Goal: Find contact information: Find contact information

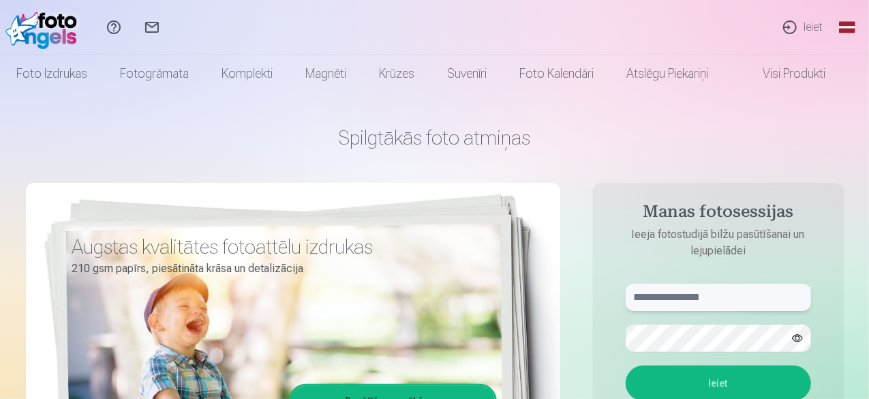
click at [711, 286] on input "text" at bounding box center [718, 296] width 185 height 27
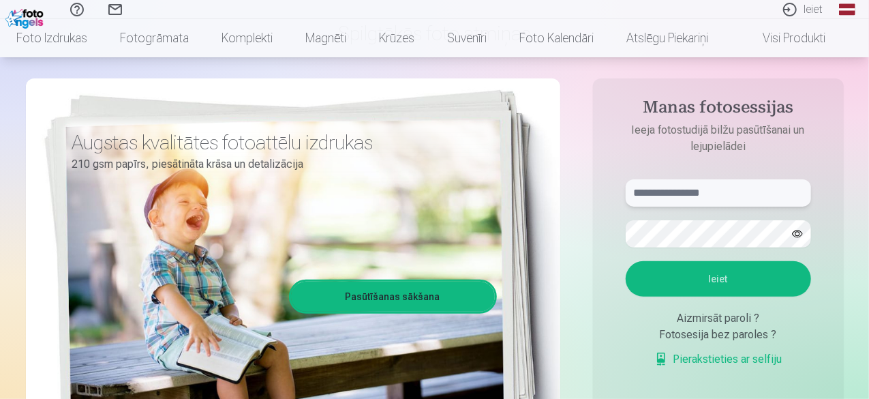
scroll to position [151, 0]
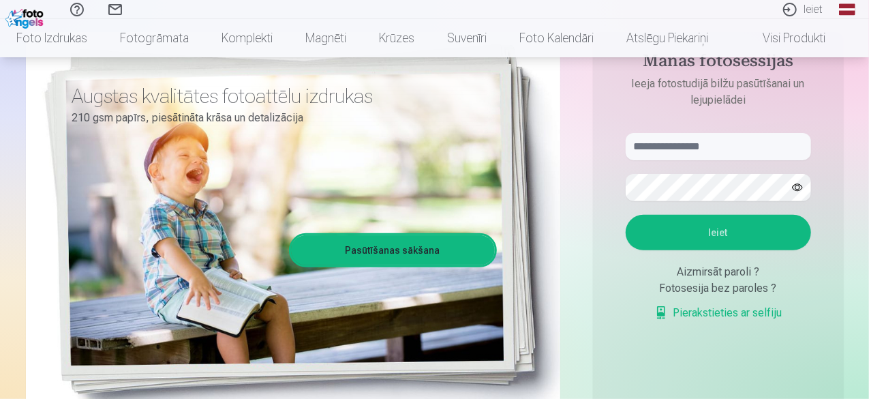
click at [737, 288] on div "Fotosesija bez paroles ?" at bounding box center [718, 288] width 185 height 16
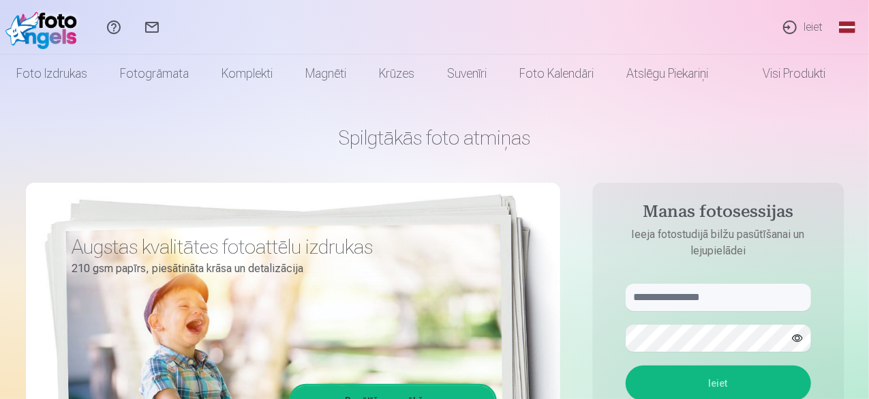
click at [794, 23] on link "Ieiet" at bounding box center [802, 27] width 63 height 55
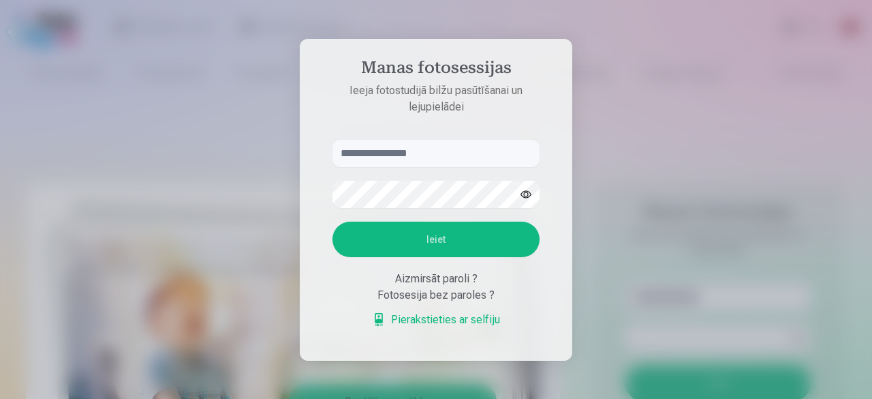
click at [451, 157] on input "text" at bounding box center [436, 153] width 207 height 27
click at [451, 245] on button "Ieiet" at bounding box center [436, 238] width 207 height 35
click at [450, 140] on input "text" at bounding box center [436, 153] width 207 height 27
click at [675, 170] on div at bounding box center [436, 199] width 872 height 399
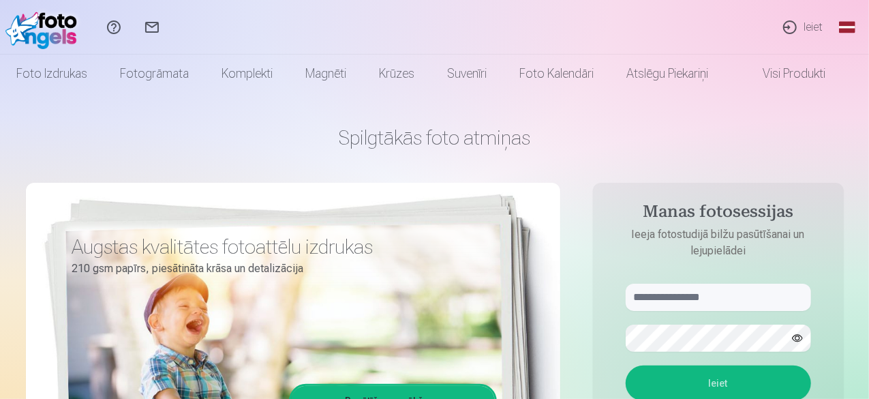
click at [171, 28] on link "Sazinies ar mums" at bounding box center [152, 27] width 38 height 55
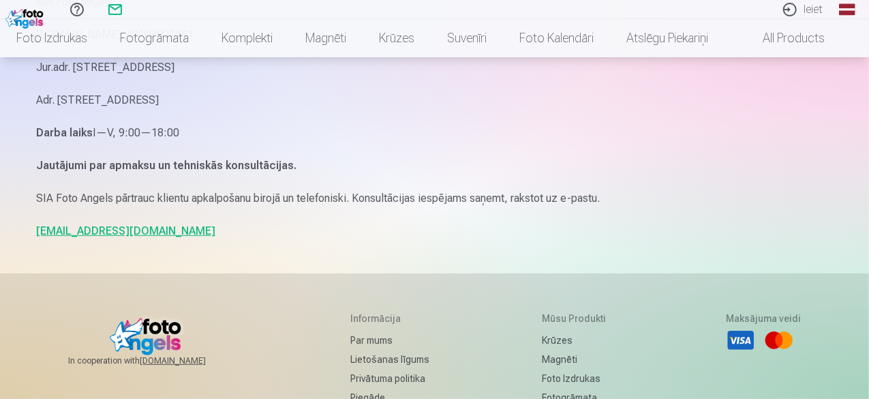
scroll to position [191, 0]
drag, startPoint x: 133, startPoint y: 230, endPoint x: 37, endPoint y: 238, distance: 95.8
click at [37, 238] on p "[EMAIL_ADDRESS][DOMAIN_NAME]" at bounding box center [435, 230] width 796 height 19
copy link "[EMAIL_ADDRESS][DOMAIN_NAME]"
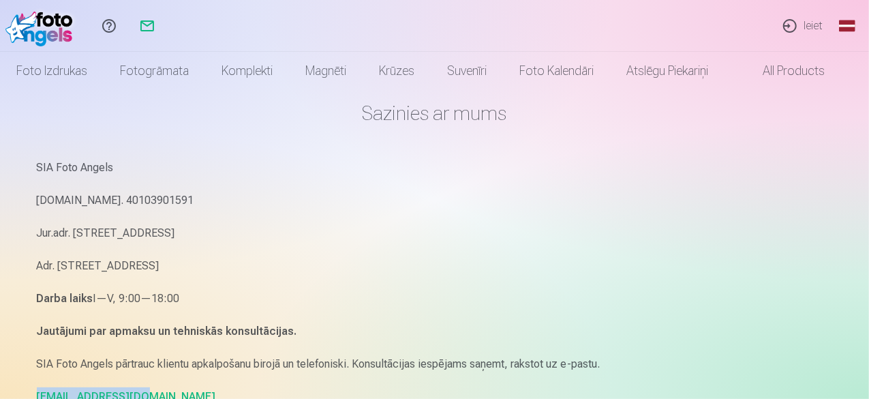
scroll to position [0, 0]
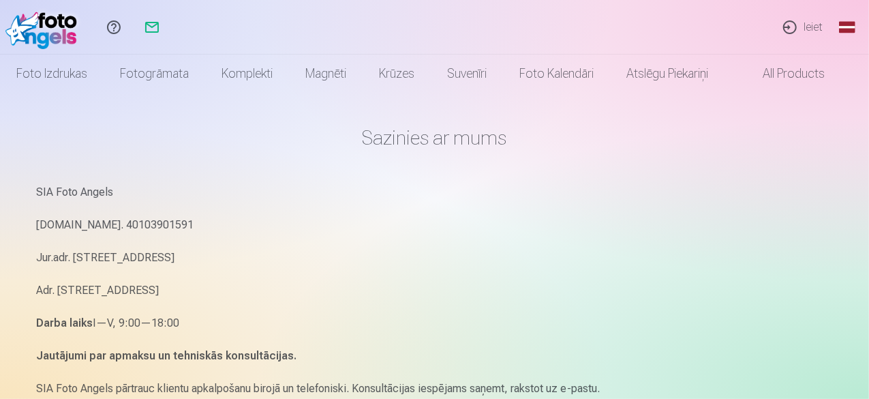
click at [63, 17] on img at bounding box center [44, 27] width 78 height 44
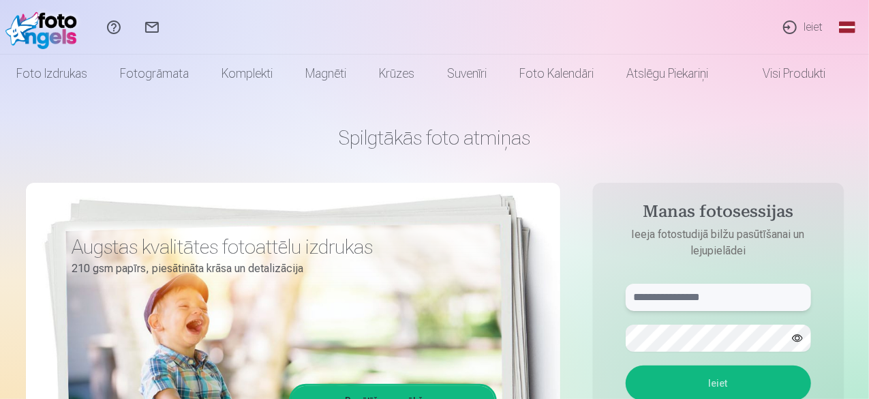
drag, startPoint x: 724, startPoint y: 301, endPoint x: 610, endPoint y: 297, distance: 113.9
click at [610, 297] on aside "Manas fotosessijas Ieeja fotostudijā bilžu pasūtīšanai un lejupielādei Ieiet Ai…" at bounding box center [718, 370] width 251 height 375
click at [807, 29] on link "Ieiet" at bounding box center [802, 27] width 63 height 55
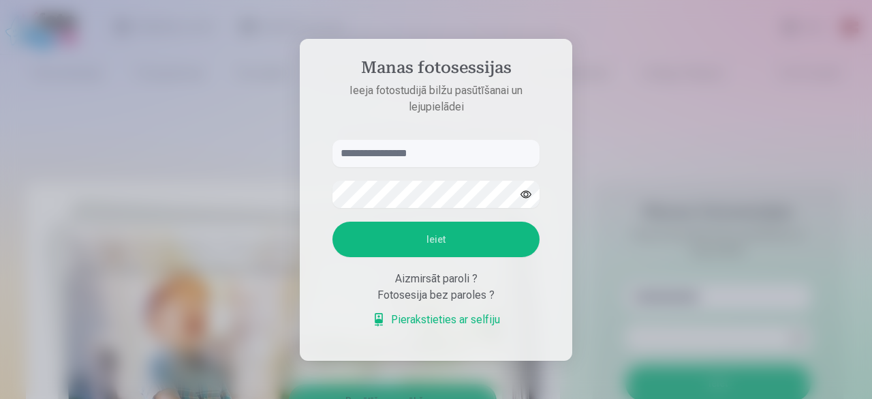
click at [455, 246] on button "Ieiet" at bounding box center [436, 238] width 207 height 35
click at [452, 315] on link "Pierakstieties ar selfiju" at bounding box center [436, 319] width 128 height 16
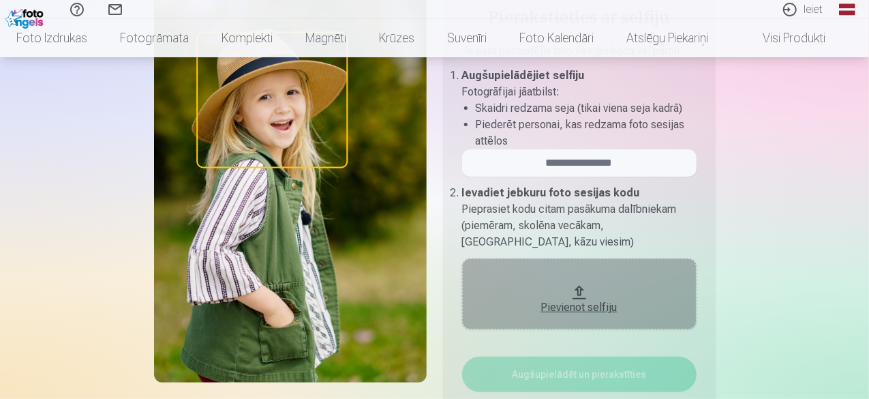
scroll to position [172, 0]
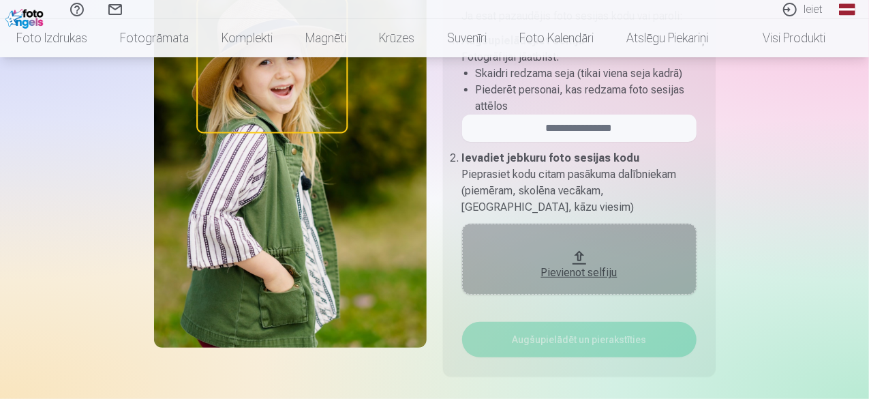
click at [586, 269] on div "Pievienot selfiju" at bounding box center [579, 272] width 207 height 16
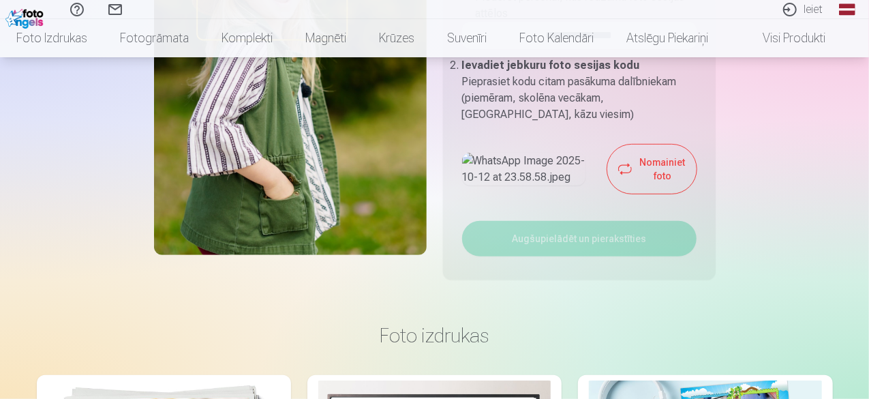
scroll to position [219, 0]
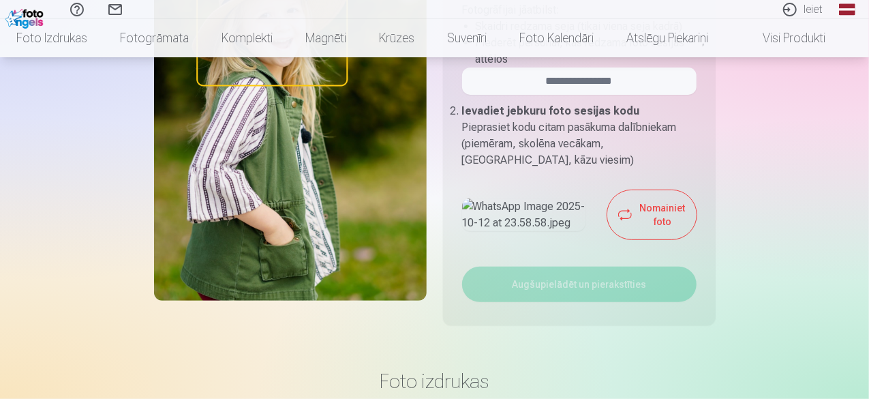
click at [284, 70] on img at bounding box center [290, 104] width 273 height 394
